Goal: Information Seeking & Learning: Learn about a topic

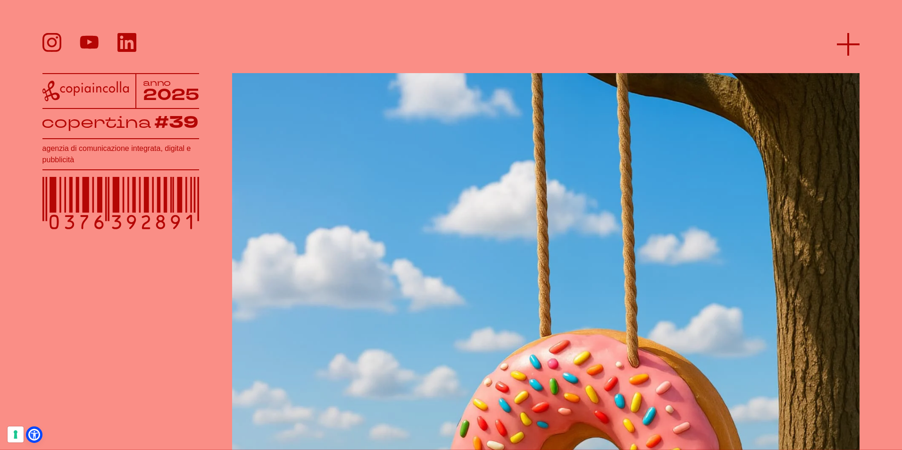
scroll to position [170, 0]
click at [840, 41] on icon at bounding box center [848, 44] width 23 height 23
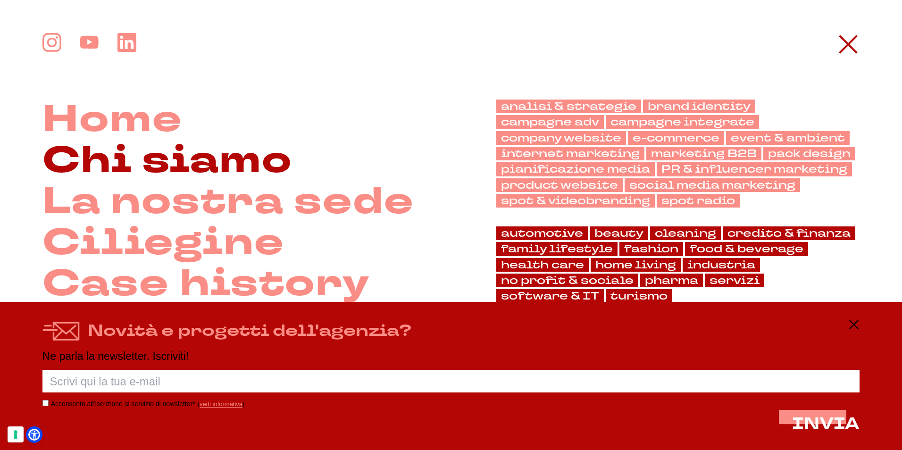
click at [246, 158] on link "Chi siamo" at bounding box center [167, 161] width 250 height 41
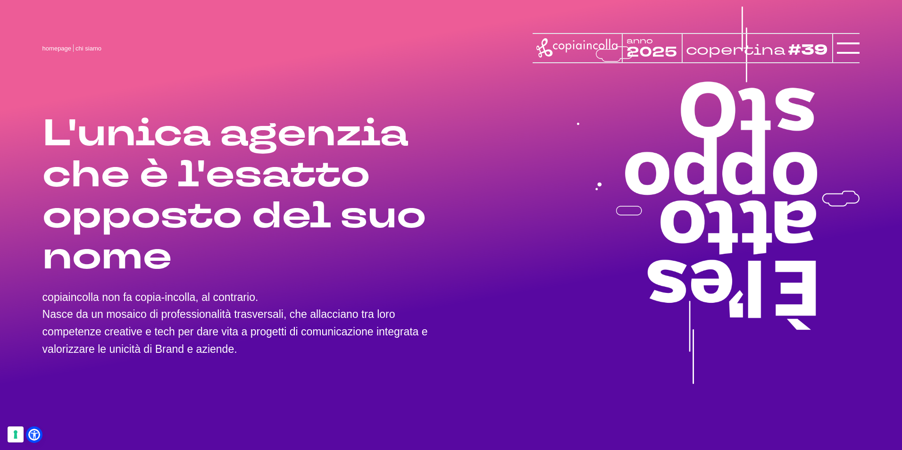
drag, startPoint x: 241, startPoint y: 347, endPoint x: 46, endPoint y: 148, distance: 279.1
click at [46, 148] on div "L'unica agenzia che è l'esatto opposto del suo nome copiaincolla non fa copia-i…" at bounding box center [246, 195] width 408 height 390
copy div "L'unica agenzia che è l'esatto opposto del suo nome copiaincolla non fa copia-i…"
